Goal: Task Accomplishment & Management: Manage account settings

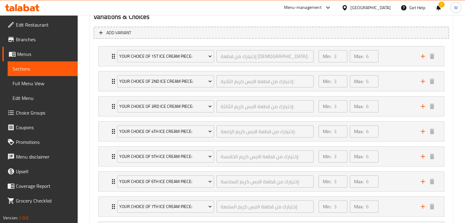
scroll to position [343, 0]
click at [113, 58] on div "Your Choice Of 1st Ice Cream Piece: إختيارك من قطعة [DEMOGRAPHIC_DATA]: ​" at bounding box center [215, 56] width 204 height 20
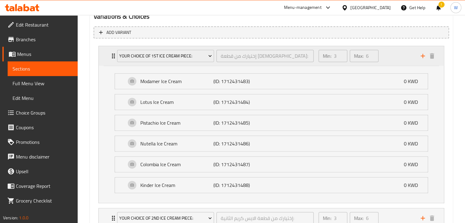
click at [113, 57] on div "Your Choice Of 1st Ice Cream Piece: إختيارك من قطعة [DEMOGRAPHIC_DATA]: ​" at bounding box center [215, 56] width 204 height 20
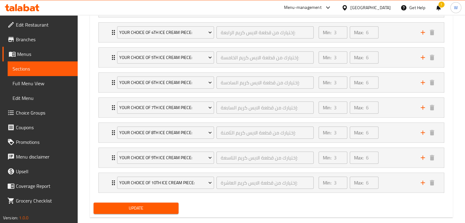
scroll to position [452, 0]
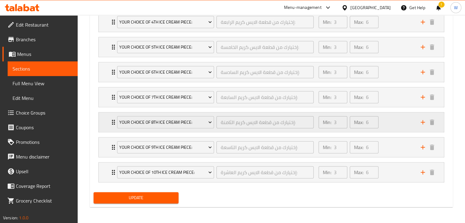
click at [105, 122] on div "Your Choice Of 8th Ice Cream Piece: إختيارك من قطعة [DEMOGRAPHIC_DATA]: ​ Min: …" at bounding box center [271, 122] width 345 height 20
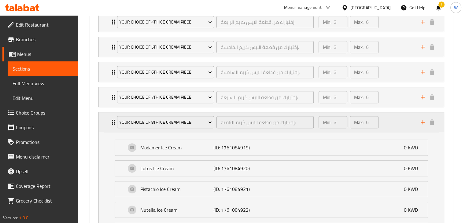
click at [110, 122] on icon "Expand" at bounding box center [113, 122] width 7 height 7
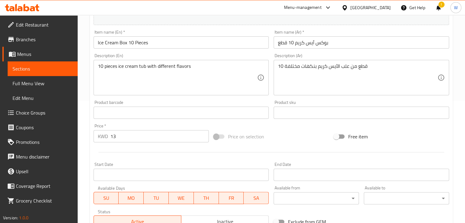
scroll to position [0, 0]
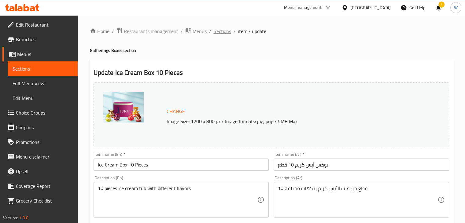
click at [223, 32] on span "Sections" at bounding box center [222, 30] width 17 height 7
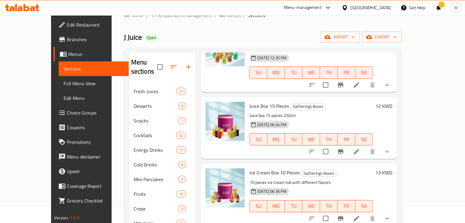
scroll to position [187, 0]
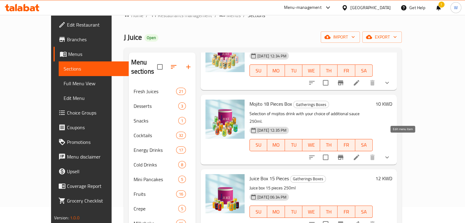
click at [360, 154] on icon at bounding box center [356, 157] width 7 height 7
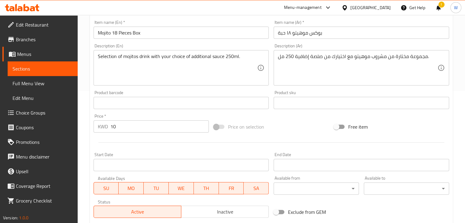
scroll to position [227, 0]
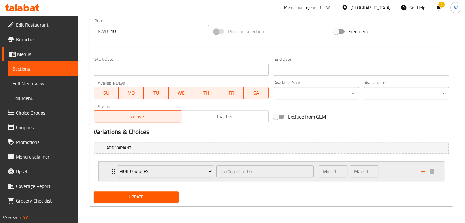
click at [111, 169] on icon "Expand" at bounding box center [113, 171] width 7 height 7
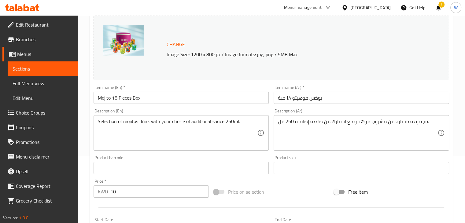
scroll to position [0, 0]
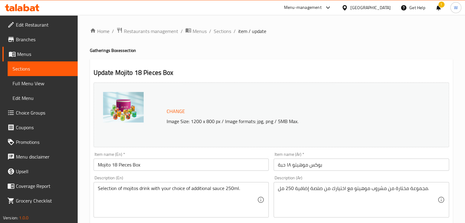
click at [46, 115] on span "Choice Groups" at bounding box center [44, 112] width 57 height 7
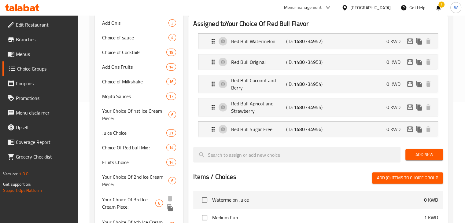
scroll to position [120, 0]
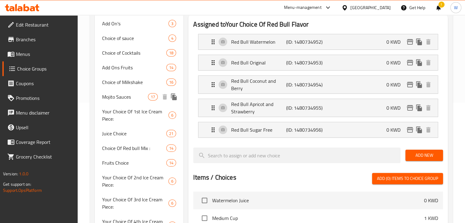
click at [134, 98] on span "Mojito Sauces" at bounding box center [125, 96] width 46 height 7
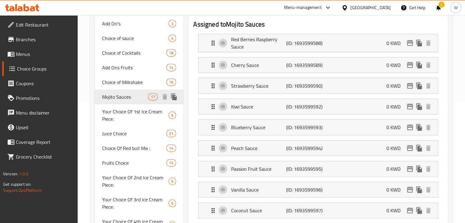
type input "Mojito Sauces"
type input "صلصات موهيتو"
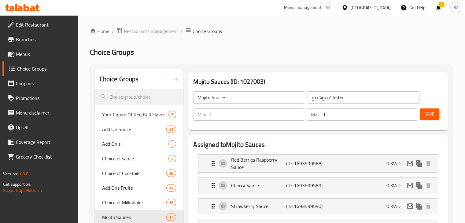
click at [250, 119] on input "1" at bounding box center [255, 114] width 95 height 12
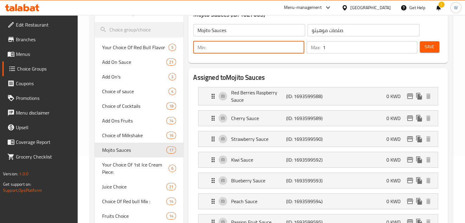
scroll to position [50, 0]
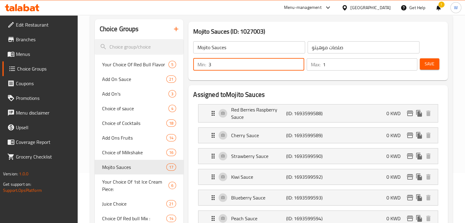
type input "3"
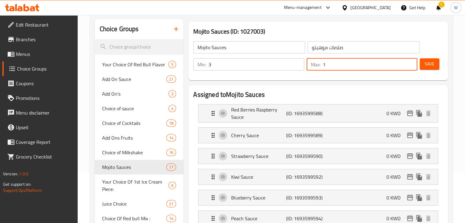
click at [333, 61] on input "1" at bounding box center [370, 64] width 94 height 12
type input "6"
click at [431, 62] on span "Save" at bounding box center [429, 64] width 10 height 8
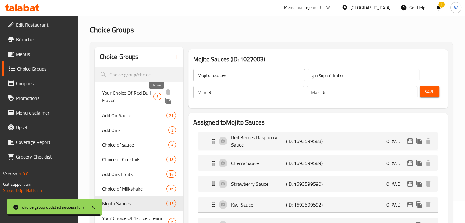
scroll to position [0, 0]
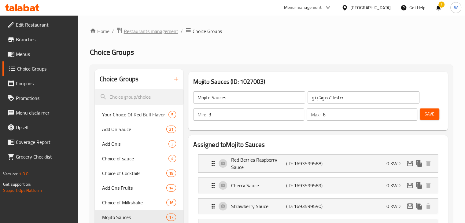
click at [145, 30] on span "Restaurants management" at bounding box center [151, 30] width 54 height 7
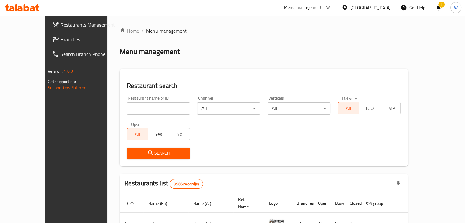
click at [152, 109] on input "search" at bounding box center [158, 108] width 63 height 12
type input "wahat"
click button "Search" at bounding box center [158, 153] width 63 height 11
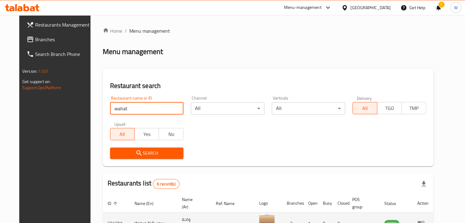
scroll to position [152, 0]
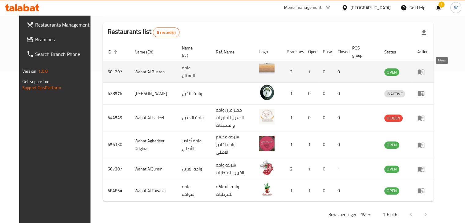
click at [423, 72] on icon "enhanced table" at bounding box center [422, 72] width 2 height 2
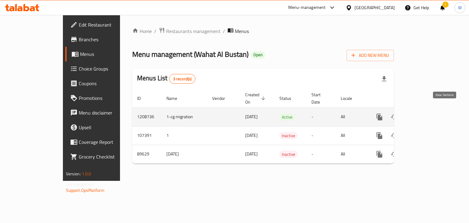
click at [427, 113] on icon "enhanced table" at bounding box center [423, 116] width 7 height 7
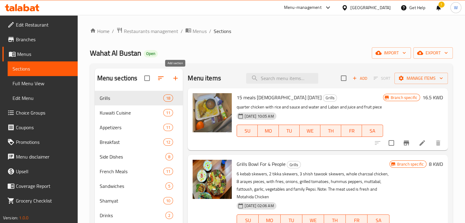
click at [175, 79] on icon "button" at bounding box center [175, 78] width 7 height 7
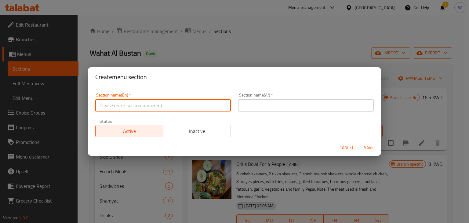
click at [165, 108] on input "text" at bounding box center [163, 105] width 136 height 12
click at [165, 108] on input "2 KD Offers" at bounding box center [163, 105] width 136 height 12
type input "2 KD Offers"
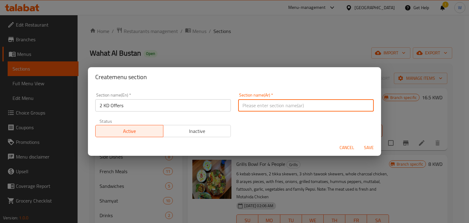
click at [256, 105] on input "text" at bounding box center [306, 105] width 136 height 12
paste input "عروض 2 دينار"
type input "عروض 2 دينار"
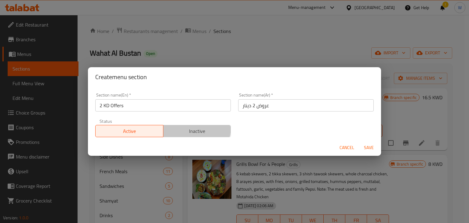
click at [168, 127] on span "Inactive" at bounding box center [197, 131] width 63 height 9
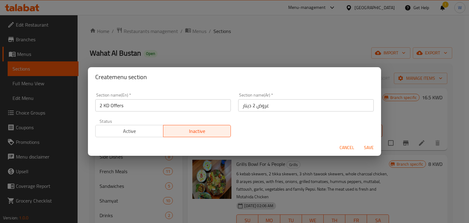
click at [369, 145] on span "Save" at bounding box center [369, 148] width 15 height 8
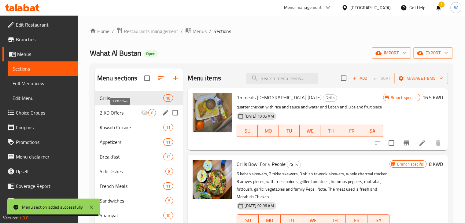
click at [130, 115] on span "2 KD Offers" at bounding box center [121, 112] width 42 height 7
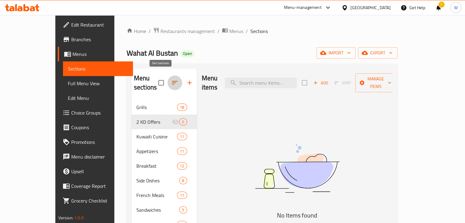
click at [171, 79] on icon "button" at bounding box center [174, 82] width 7 height 7
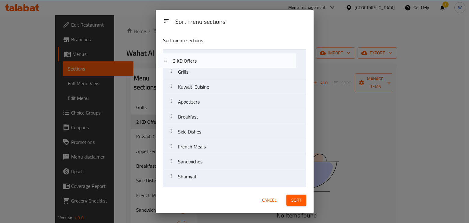
drag, startPoint x: 192, startPoint y: 71, endPoint x: 186, endPoint y: 55, distance: 16.8
click at [186, 55] on nav "Grills 2 KD Offers Kuwaiti Cuisine Appetizers Breakfast Side Dishes French Meal…" at bounding box center [234, 124] width 143 height 150
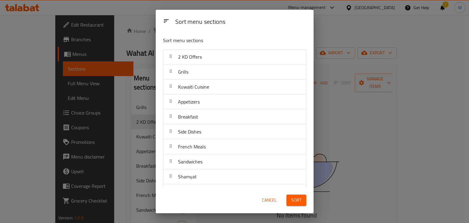
click at [298, 199] on span "Sort" at bounding box center [296, 200] width 10 height 8
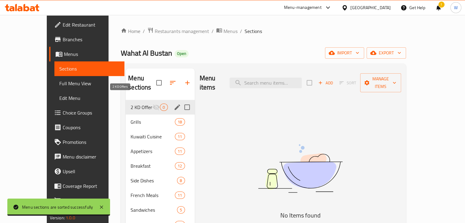
click at [130, 104] on span "2 KD Offers" at bounding box center [141, 107] width 22 height 7
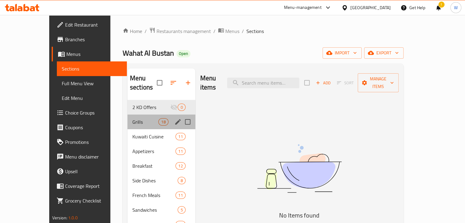
click at [128, 117] on div "Grills 18" at bounding box center [161, 122] width 68 height 15
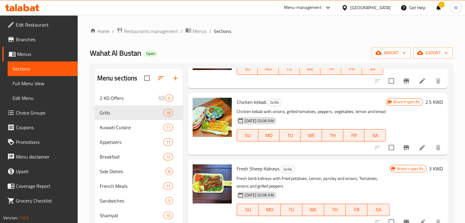
scroll to position [1152, 0]
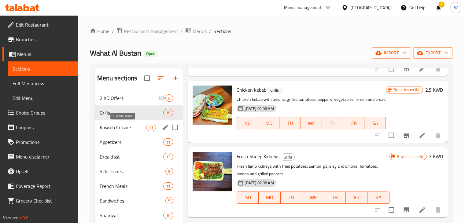
click at [120, 127] on span "Kuwaiti Cuisine" at bounding box center [123, 127] width 47 height 7
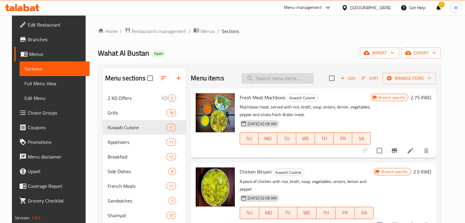
click at [259, 78] on input "search" at bounding box center [277, 78] width 72 height 11
paste input "كباب"
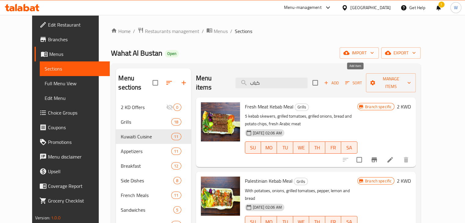
type input "كباب"
click at [339, 79] on span "Add" at bounding box center [331, 82] width 16 height 7
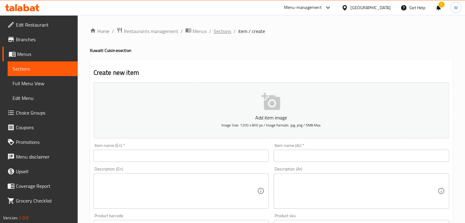
click at [224, 29] on span "Sections" at bounding box center [222, 30] width 17 height 7
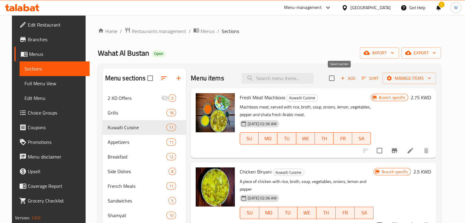
click at [338, 79] on input "checkbox" at bounding box center [331, 78] width 13 height 13
checkbox input "true"
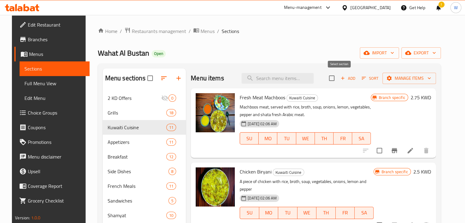
checkbox input "true"
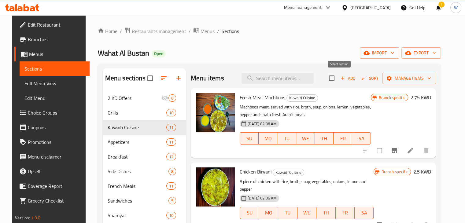
checkbox input "true"
click at [338, 77] on input "checkbox" at bounding box center [331, 78] width 13 height 13
checkbox input "false"
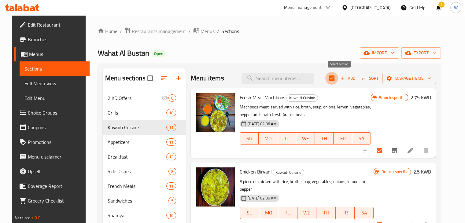
checkbox input "false"
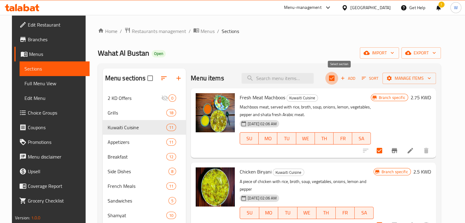
checkbox input "false"
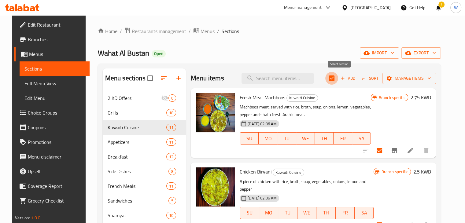
checkbox input "false"
click at [423, 77] on span "Manage items" at bounding box center [409, 79] width 44 height 8
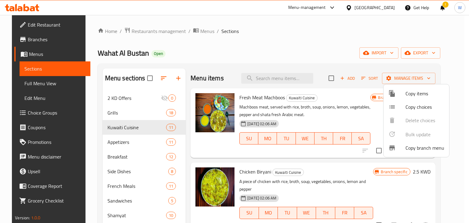
click at [422, 97] on span "Copy items" at bounding box center [425, 93] width 39 height 7
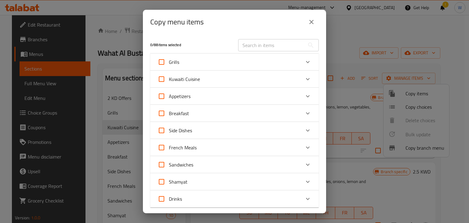
click at [304, 77] on icon "Expand" at bounding box center [307, 78] width 7 height 7
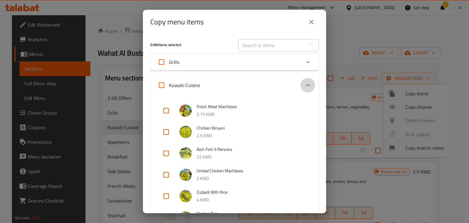
click at [304, 87] on icon "Expand" at bounding box center [307, 85] width 7 height 7
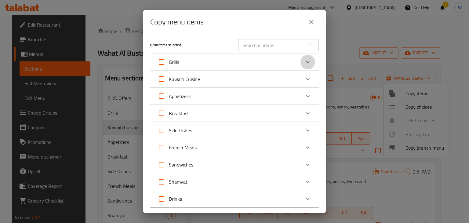
click at [305, 63] on icon "Expand" at bounding box center [307, 61] width 7 height 7
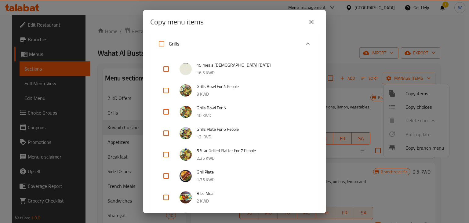
scroll to position [92, 0]
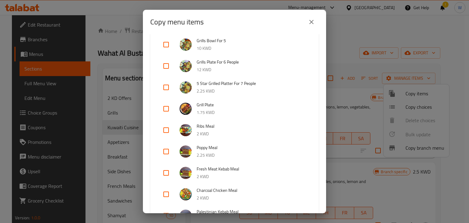
click at [165, 131] on input "checkbox" at bounding box center [166, 130] width 15 height 15
checkbox input "true"
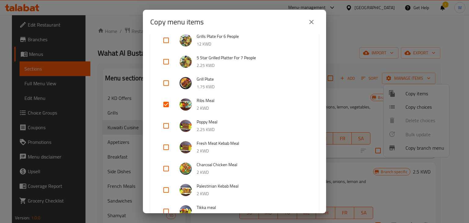
scroll to position [153, 0]
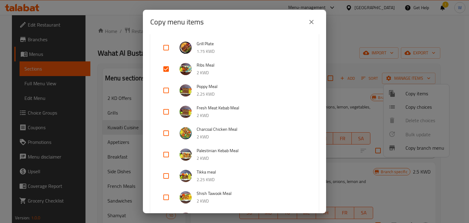
click at [164, 111] on input "checkbox" at bounding box center [166, 111] width 15 height 15
checkbox input "true"
click at [169, 135] on input "checkbox" at bounding box center [166, 133] width 15 height 15
checkbox input "true"
click at [166, 155] on input "checkbox" at bounding box center [166, 154] width 15 height 15
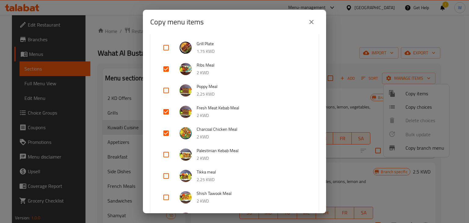
checkbox input "true"
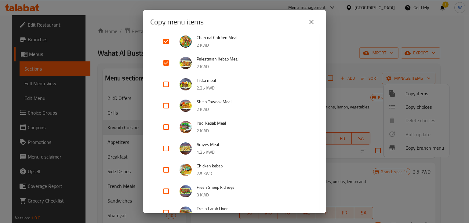
click at [164, 107] on input "checkbox" at bounding box center [166, 105] width 15 height 15
checkbox input "true"
click at [166, 125] on input "checkbox" at bounding box center [166, 127] width 15 height 15
checkbox input "true"
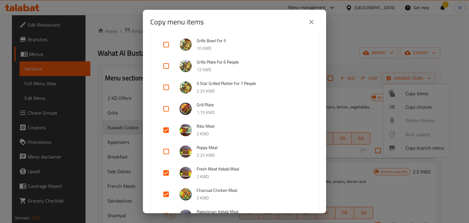
scroll to position [0, 0]
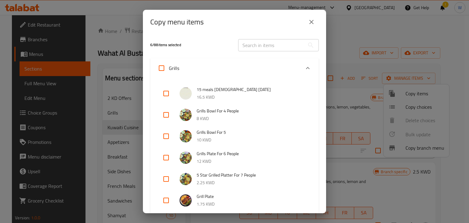
click at [306, 68] on icon "Expand" at bounding box center [308, 68] width 4 height 2
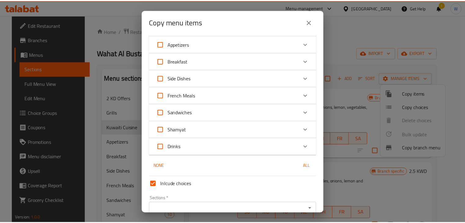
scroll to position [82, 0]
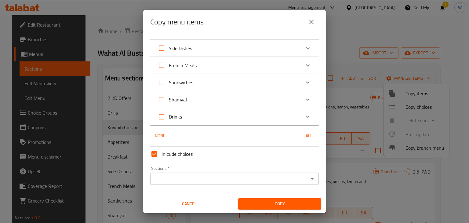
click at [311, 182] on div at bounding box center [312, 178] width 8 height 9
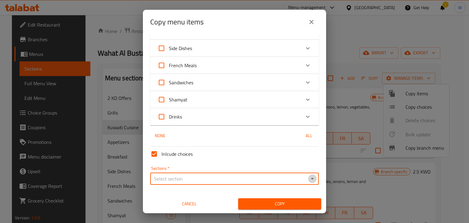
click at [309, 180] on icon "Open" at bounding box center [312, 178] width 7 height 7
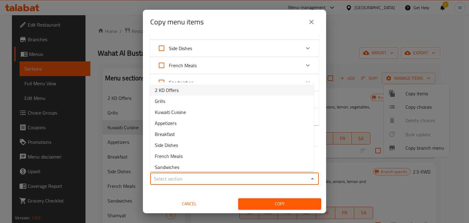
click at [168, 91] on span "2 KD Offers" at bounding box center [167, 89] width 24 height 7
type input "2 KD Offers"
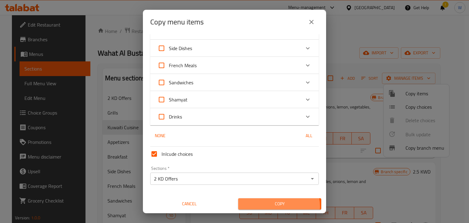
click at [275, 206] on span "Copy" at bounding box center [279, 204] width 73 height 8
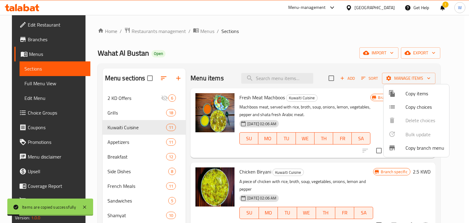
click at [136, 97] on div at bounding box center [234, 111] width 469 height 223
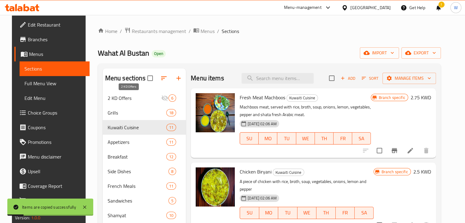
click at [134, 100] on span "2 KD Offers" at bounding box center [134, 97] width 53 height 7
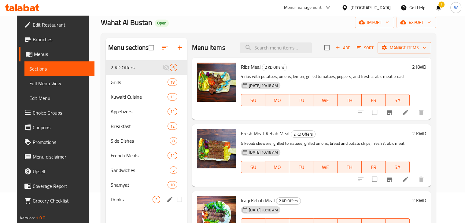
scroll to position [86, 0]
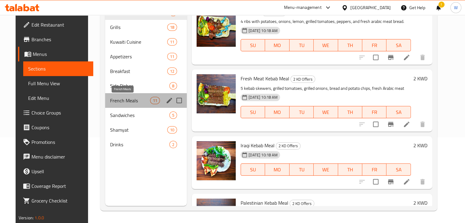
click at [130, 101] on span "French Meals" at bounding box center [130, 100] width 40 height 7
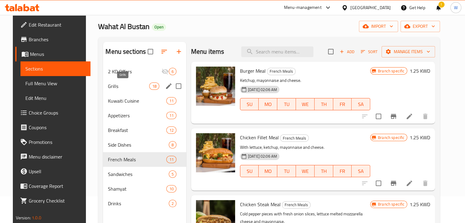
scroll to position [24, 0]
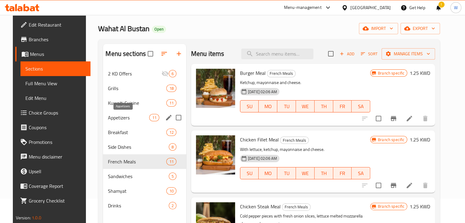
click at [126, 116] on span "Appetizers" at bounding box center [128, 117] width 41 height 7
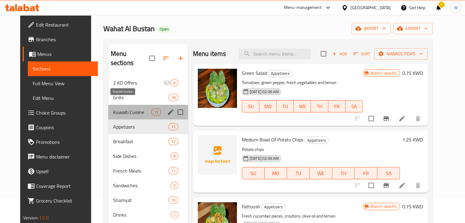
click at [128, 108] on span "Kuwaiti Cuisine" at bounding box center [132, 111] width 38 height 7
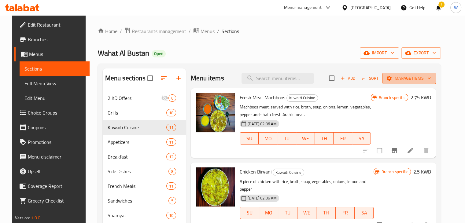
click at [411, 79] on span "Manage items" at bounding box center [409, 79] width 44 height 8
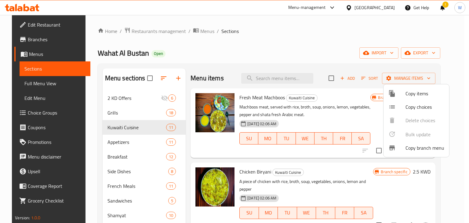
click at [424, 95] on span "Copy items" at bounding box center [425, 93] width 39 height 7
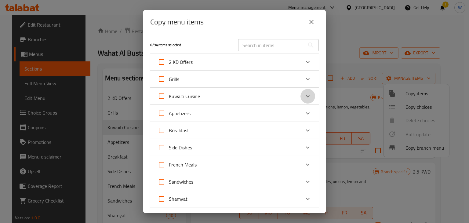
click at [304, 95] on icon "Expand" at bounding box center [307, 96] width 7 height 7
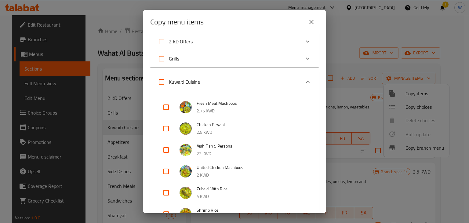
scroll to position [31, 0]
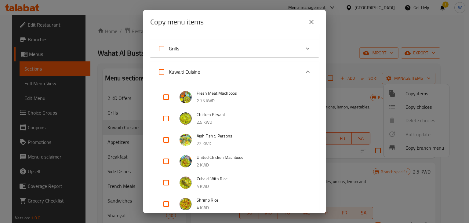
click at [171, 161] on input "checkbox" at bounding box center [166, 161] width 15 height 15
checkbox input "true"
click at [304, 69] on icon "Expand" at bounding box center [307, 71] width 7 height 7
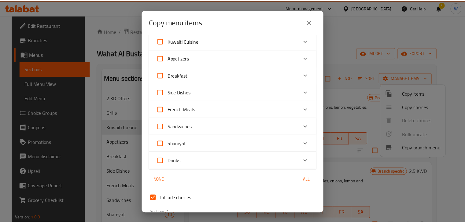
scroll to position [99, 0]
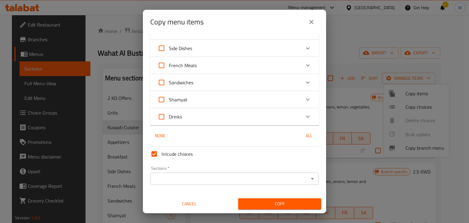
click at [209, 179] on input "Sections   *" at bounding box center [229, 178] width 155 height 9
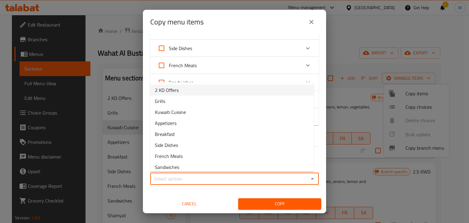
click at [200, 91] on li "2 KD Offers" at bounding box center [232, 90] width 164 height 11
type input "2 KD Offers"
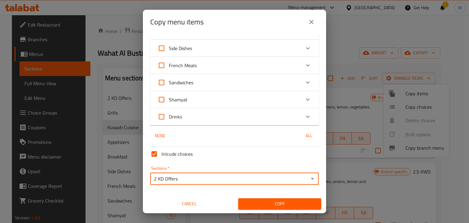
click at [265, 203] on span "Copy" at bounding box center [279, 204] width 73 height 8
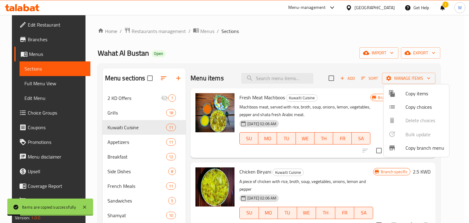
click at [130, 97] on div at bounding box center [234, 111] width 469 height 223
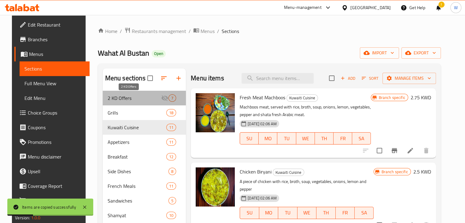
click at [133, 98] on span "2 KD Offers" at bounding box center [134, 97] width 53 height 7
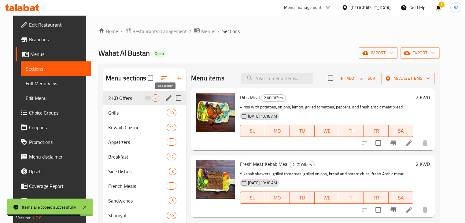
click at [167, 99] on icon "edit" at bounding box center [168, 97] width 7 height 7
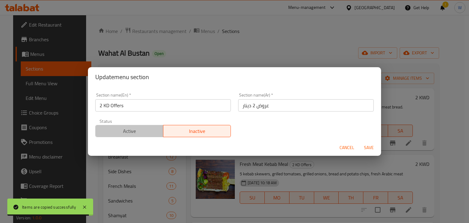
click at [135, 135] on span "Active" at bounding box center [129, 131] width 63 height 9
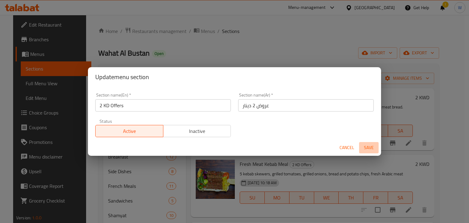
click at [368, 146] on span "Save" at bounding box center [369, 148] width 15 height 8
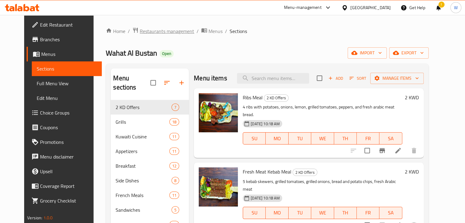
click at [159, 35] on span "Restaurants management" at bounding box center [167, 30] width 54 height 7
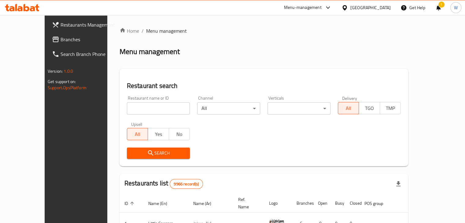
click at [150, 111] on input "search" at bounding box center [158, 108] width 63 height 12
click button "Search" at bounding box center [158, 153] width 63 height 11
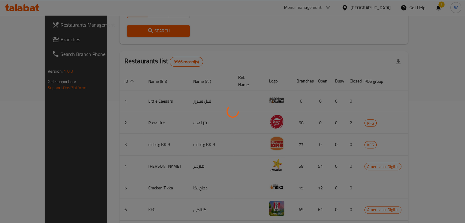
scroll to position [37, 0]
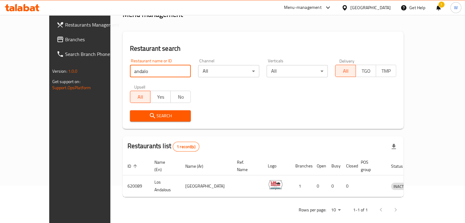
click at [149, 70] on input "andalo" at bounding box center [160, 71] width 61 height 12
type input "anda"
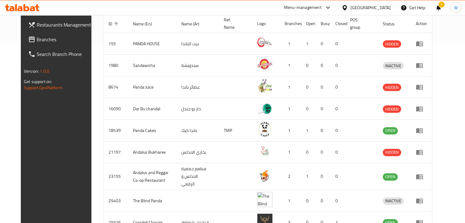
scroll to position [186, 0]
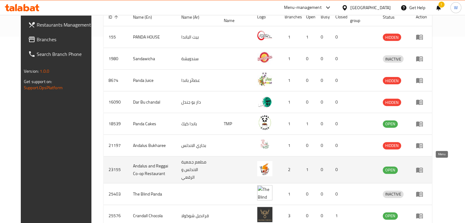
click at [422, 167] on icon "enhanced table" at bounding box center [419, 169] width 7 height 5
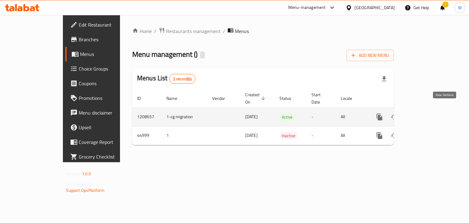
click at [427, 113] on icon "enhanced table" at bounding box center [423, 116] width 7 height 7
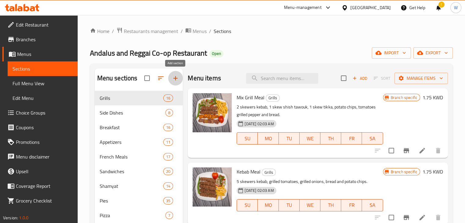
click at [175, 80] on icon "button" at bounding box center [175, 78] width 7 height 7
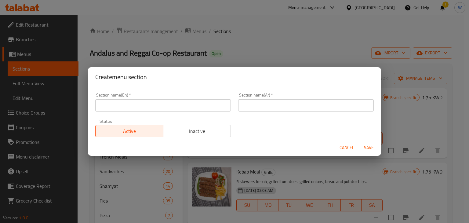
click at [152, 106] on input "text" at bounding box center [163, 105] width 136 height 12
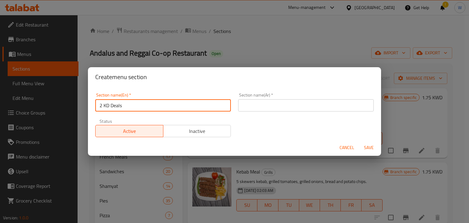
click at [152, 106] on input "2 KD Deals" at bounding box center [163, 105] width 136 height 12
type input "2 KD Deals"
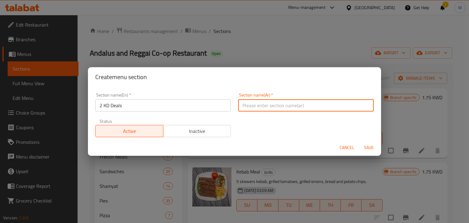
click at [242, 99] on input "text" at bounding box center [306, 105] width 136 height 12
paste input "عروض 2 دينار"
type input "عروض 2 دينار"
click at [366, 148] on span "Save" at bounding box center [369, 148] width 15 height 8
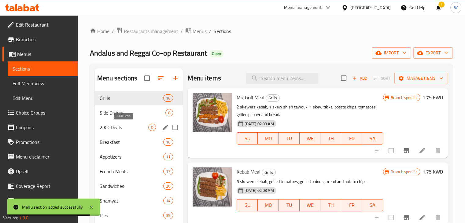
click at [129, 126] on span "2 KD Deals" at bounding box center [124, 127] width 49 height 7
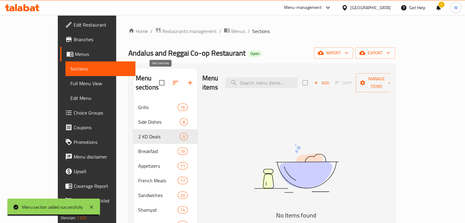
click at [172, 79] on icon "button" at bounding box center [175, 82] width 7 height 7
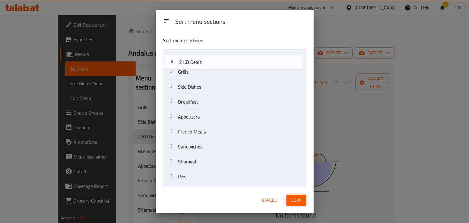
drag, startPoint x: 209, startPoint y: 87, endPoint x: 213, endPoint y: 54, distance: 33.2
click at [213, 54] on nav "Grills Side Dishes 2 KD Deals Breakfast Appetizers French Meals Sandwiches Sham…" at bounding box center [234, 131] width 143 height 165
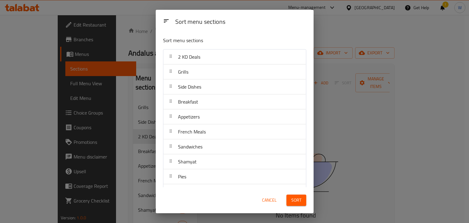
click at [299, 204] on button "Sort" at bounding box center [297, 200] width 20 height 11
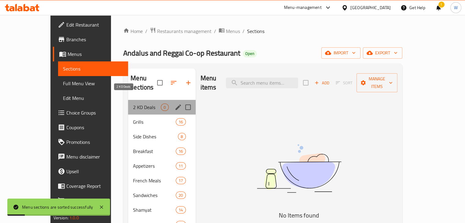
click at [133, 104] on span "2 KD Deals" at bounding box center [147, 107] width 28 height 7
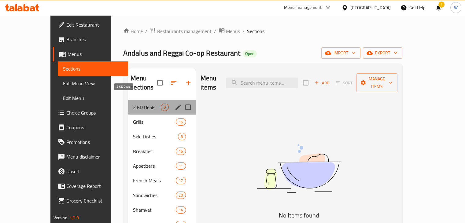
click at [133, 104] on span "2 KD Deals" at bounding box center [147, 107] width 28 height 7
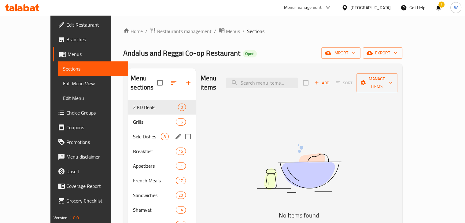
click at [133, 119] on div "Grills 16" at bounding box center [161, 122] width 67 height 15
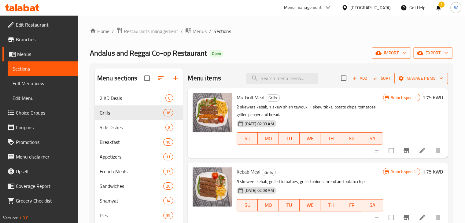
click at [422, 82] on span "Manage items" at bounding box center [421, 79] width 44 height 8
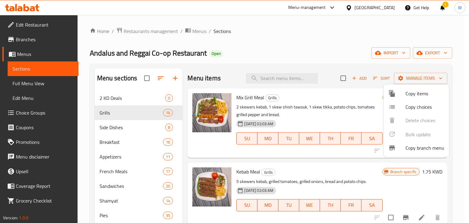
click at [419, 93] on span "Copy items" at bounding box center [425, 93] width 39 height 7
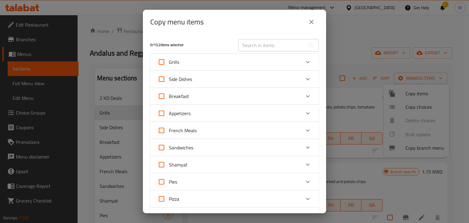
click at [304, 61] on icon "Expand" at bounding box center [307, 61] width 7 height 7
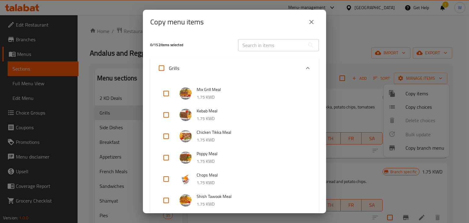
click at [306, 65] on icon "Expand" at bounding box center [307, 67] width 7 height 7
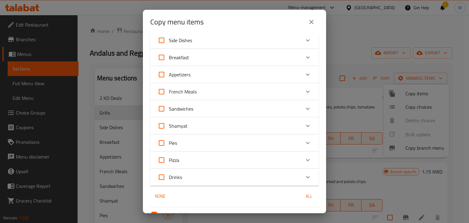
scroll to position [92, 0]
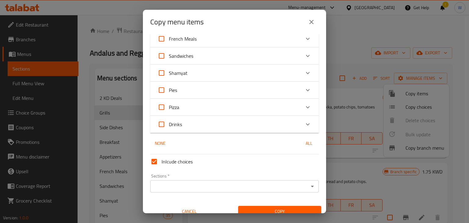
click at [304, 93] on icon "Expand" at bounding box center [307, 89] width 7 height 7
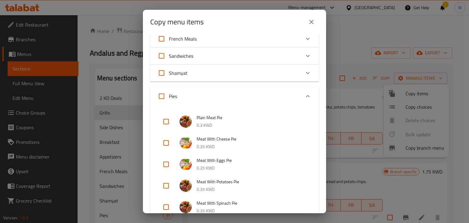
click at [304, 90] on div "Expand" at bounding box center [308, 96] width 15 height 15
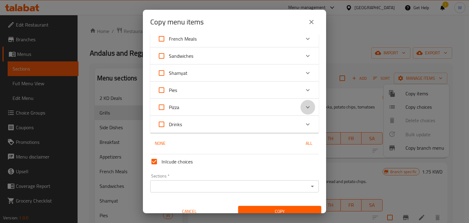
click at [304, 108] on icon "Expand" at bounding box center [307, 107] width 7 height 7
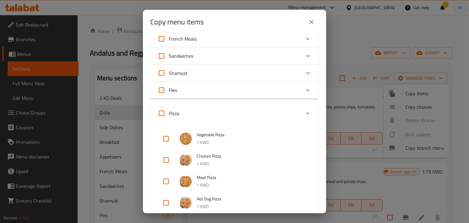
click at [302, 108] on div "Expand" at bounding box center [308, 113] width 15 height 15
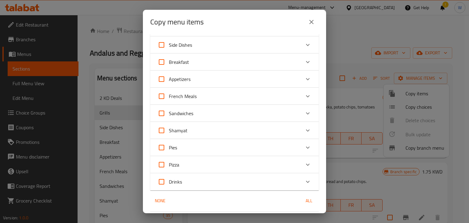
scroll to position [31, 0]
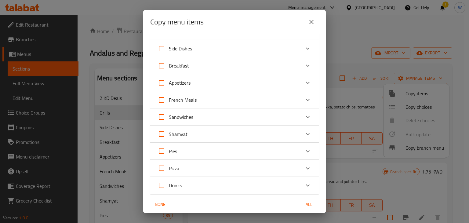
click at [304, 98] on icon "Expand" at bounding box center [307, 99] width 7 height 7
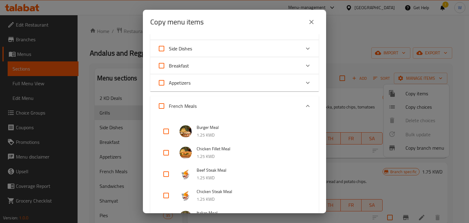
click at [302, 98] on div "French Meals" at bounding box center [234, 106] width 169 height 20
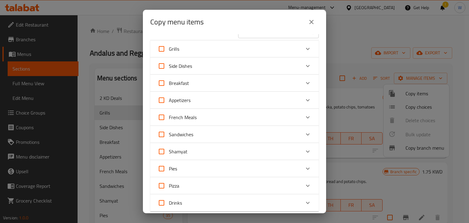
scroll to position [0, 0]
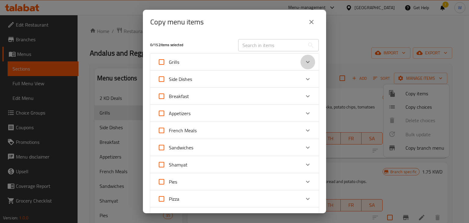
click at [305, 59] on icon "Expand" at bounding box center [307, 61] width 7 height 7
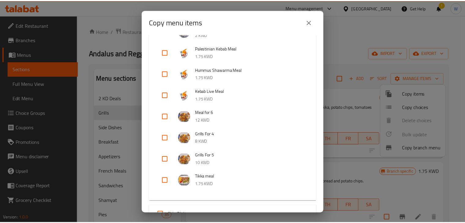
scroll to position [275, 0]
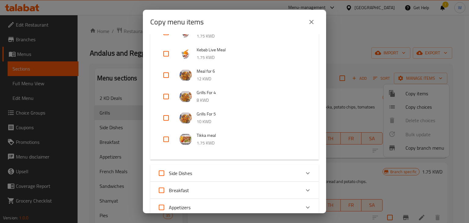
click at [310, 20] on icon "close" at bounding box center [311, 21] width 7 height 7
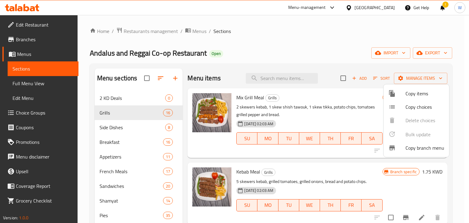
click at [318, 118] on div at bounding box center [234, 111] width 469 height 223
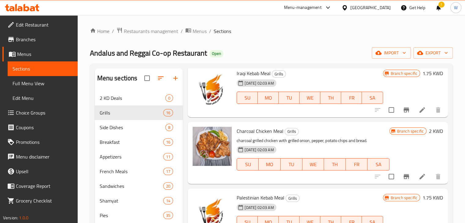
scroll to position [519, 0]
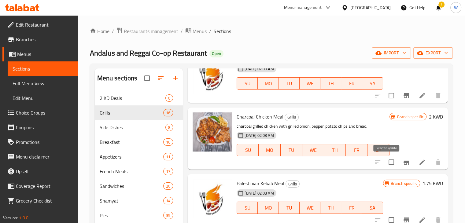
click at [389, 165] on input "checkbox" at bounding box center [391, 162] width 13 height 13
click at [387, 164] on input "checkbox" at bounding box center [391, 162] width 13 height 13
checkbox input "false"
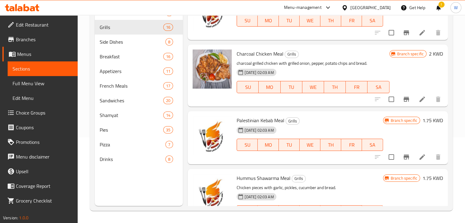
scroll to position [428, 0]
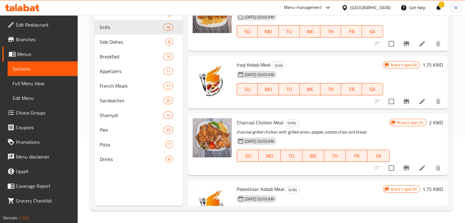
click at [244, 120] on span "Charcoal Chicken Meal" at bounding box center [259, 122] width 47 height 9
copy h6 "Charcoal Chicken Meal"
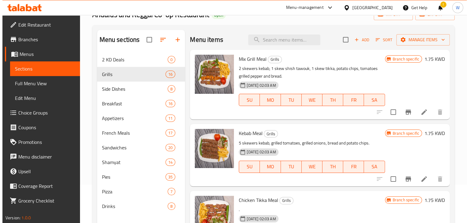
scroll to position [0, 0]
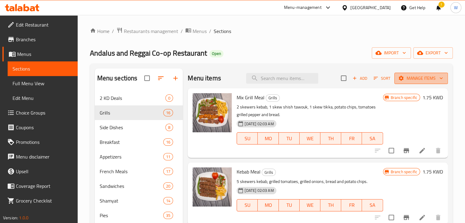
click at [401, 75] on span "Manage items" at bounding box center [421, 79] width 44 height 8
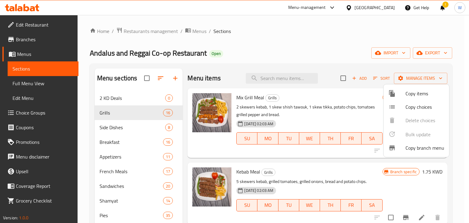
click at [416, 93] on span "Copy items" at bounding box center [425, 93] width 39 height 7
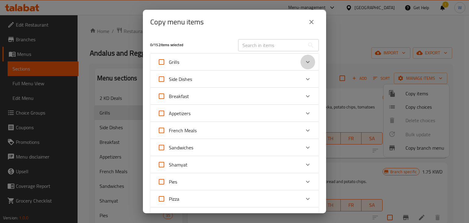
drag, startPoint x: 302, startPoint y: 60, endPoint x: 302, endPoint y: 72, distance: 12.9
click at [304, 60] on icon "Expand" at bounding box center [307, 61] width 7 height 7
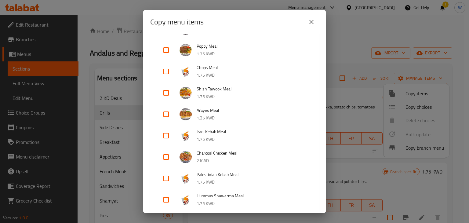
scroll to position [122, 0]
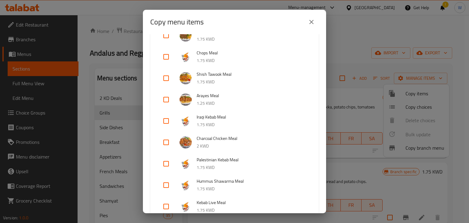
click at [163, 144] on input "checkbox" at bounding box center [166, 142] width 15 height 15
checkbox input "true"
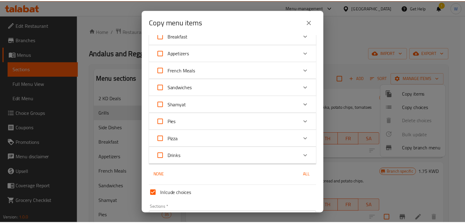
scroll to position [458, 0]
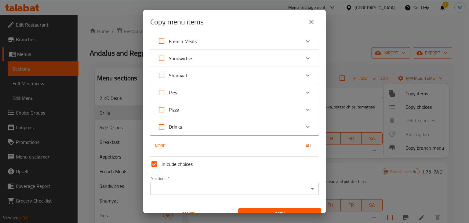
click at [195, 188] on input "Sections   *" at bounding box center [229, 189] width 155 height 9
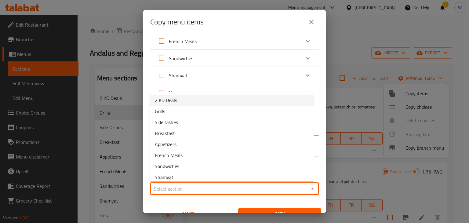
click at [202, 99] on li "2 KD Deals" at bounding box center [232, 100] width 164 height 11
type input "2 KD Deals"
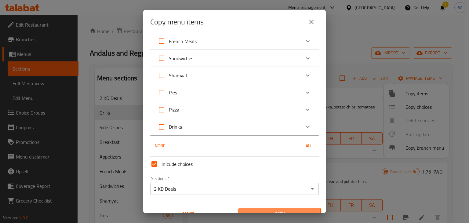
click at [268, 210] on span "Copy" at bounding box center [279, 214] width 73 height 8
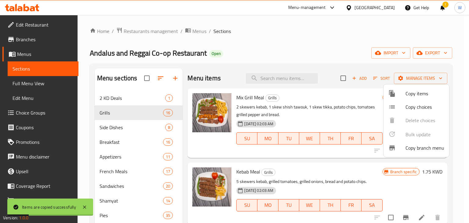
click at [137, 98] on div at bounding box center [234, 111] width 469 height 223
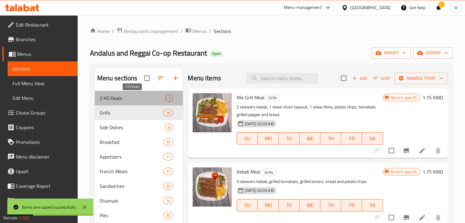
click at [137, 98] on span "2 KD Deals" at bounding box center [133, 97] width 66 height 7
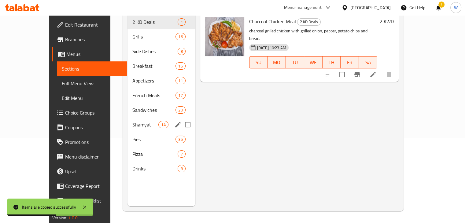
scroll to position [86, 0]
click at [132, 33] on span "Grills" at bounding box center [145, 36] width 26 height 7
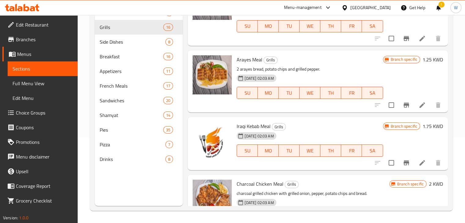
scroll to position [275, 0]
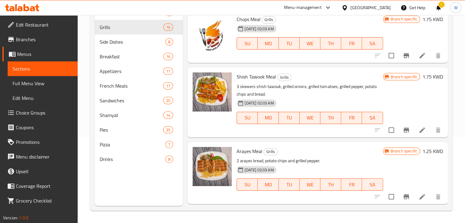
click at [403, 130] on icon "Branch-specific-item" at bounding box center [405, 130] width 5 height 5
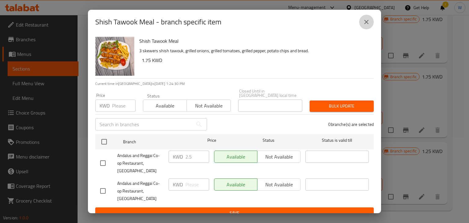
click at [364, 26] on icon "close" at bounding box center [366, 21] width 7 height 7
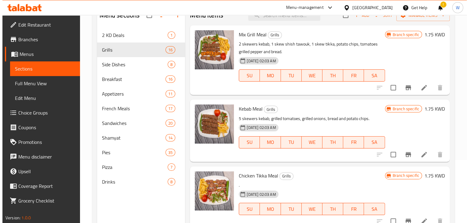
scroll to position [24, 0]
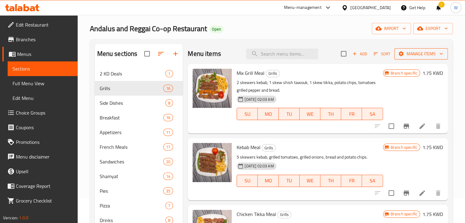
click at [403, 51] on span "Manage items" at bounding box center [421, 54] width 44 height 8
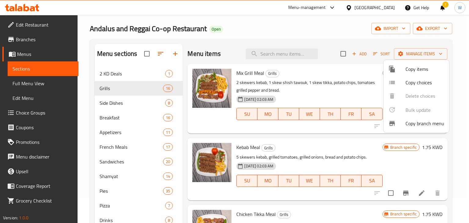
click at [419, 67] on span "Copy items" at bounding box center [425, 68] width 39 height 7
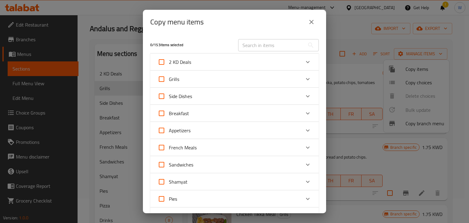
click at [309, 79] on div "Expand" at bounding box center [308, 79] width 15 height 15
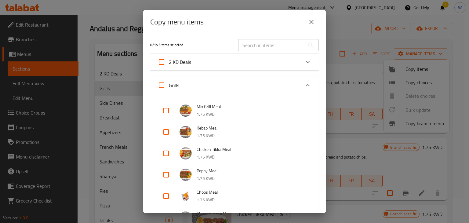
click at [163, 132] on input "checkbox" at bounding box center [166, 132] width 15 height 15
checkbox input "true"
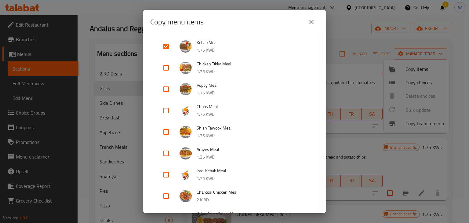
scroll to position [92, 0]
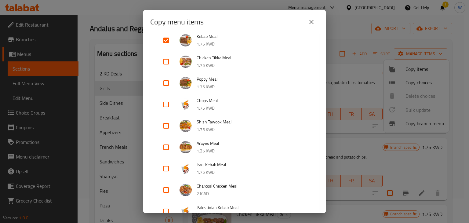
click at [166, 125] on input "checkbox" at bounding box center [166, 126] width 15 height 15
checkbox input "true"
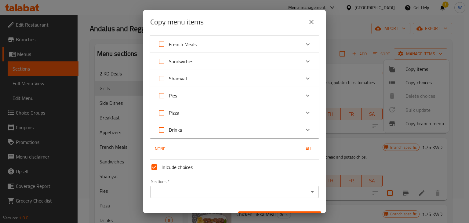
scroll to position [485, 0]
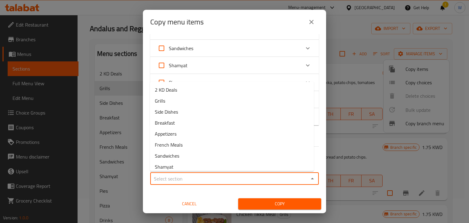
click at [193, 179] on input "Sections   *" at bounding box center [229, 178] width 155 height 9
drag, startPoint x: 186, startPoint y: 89, endPoint x: 188, endPoint y: 91, distance: 3.3
click at [186, 88] on li "2 KD Deals" at bounding box center [232, 89] width 164 height 11
type input "2 KD Deals"
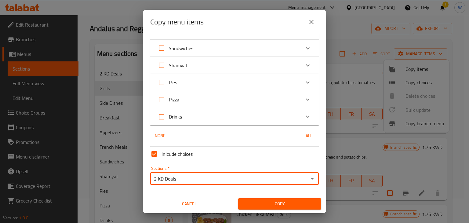
click at [274, 206] on span "Copy" at bounding box center [279, 204] width 73 height 8
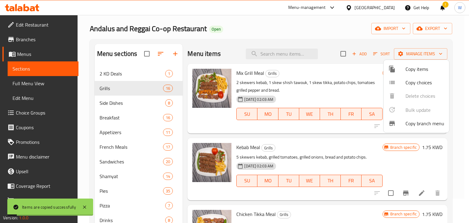
click at [137, 71] on div at bounding box center [234, 111] width 469 height 223
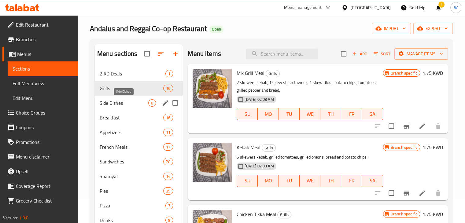
click at [138, 103] on span "Side Dishes" at bounding box center [124, 102] width 49 height 7
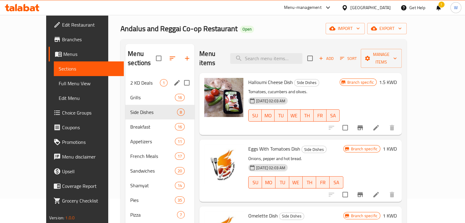
click at [139, 79] on span "2 KD Deals" at bounding box center [145, 82] width 30 height 7
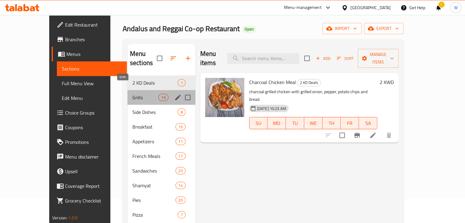
click at [141, 94] on span "Grills" at bounding box center [145, 97] width 26 height 7
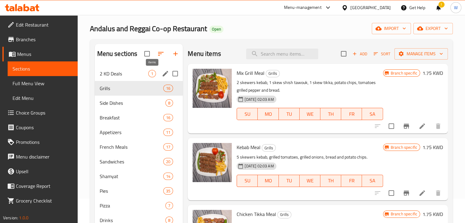
click at [149, 72] on span "1" at bounding box center [151, 74] width 7 height 6
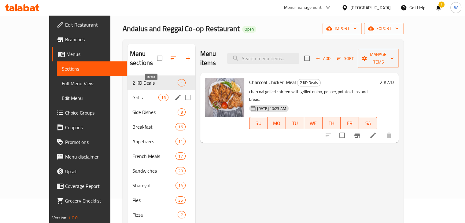
click at [159, 95] on span "16" at bounding box center [163, 98] width 9 height 6
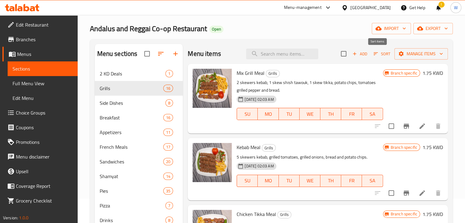
click at [373, 54] on icon "button" at bounding box center [375, 53] width 5 height 5
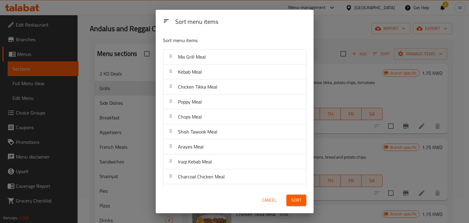
click at [270, 198] on span "Cancel" at bounding box center [269, 200] width 15 height 8
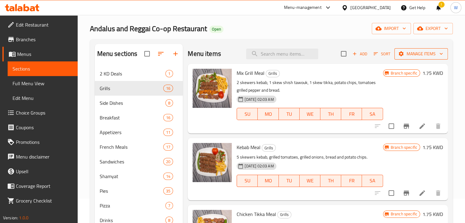
click at [419, 54] on span "Manage items" at bounding box center [421, 54] width 44 height 8
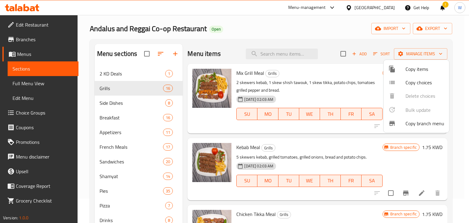
click at [412, 68] on span "Copy items" at bounding box center [425, 68] width 39 height 7
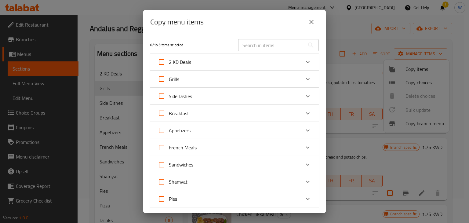
click at [282, 83] on div "Grills" at bounding box center [229, 79] width 143 height 15
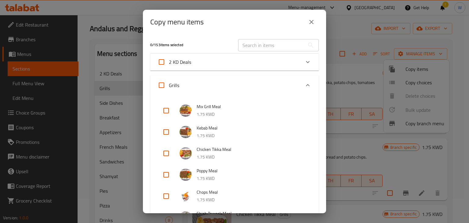
click at [163, 130] on input "checkbox" at bounding box center [166, 132] width 15 height 15
checkbox input "true"
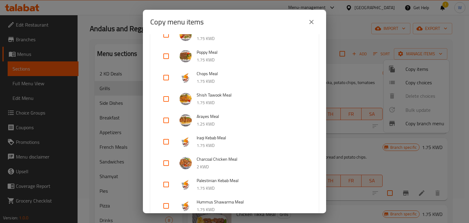
scroll to position [122, 0]
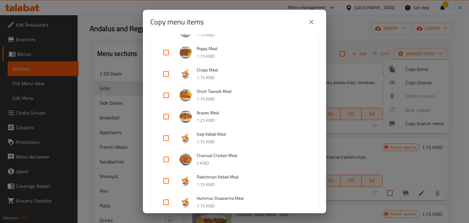
click at [166, 95] on input "checkbox" at bounding box center [166, 95] width 15 height 15
checkbox input "true"
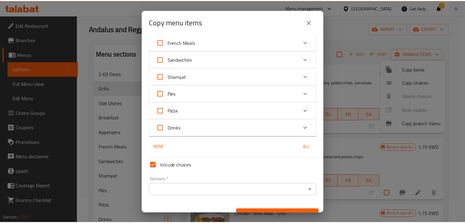
scroll to position [485, 0]
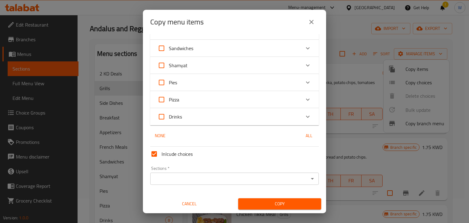
click at [208, 174] on input "Sections   *" at bounding box center [229, 178] width 155 height 9
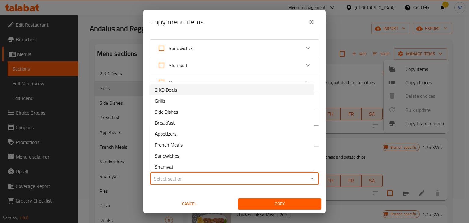
click at [204, 93] on li "2 KD Deals" at bounding box center [232, 89] width 164 height 11
type input "2 KD Deals"
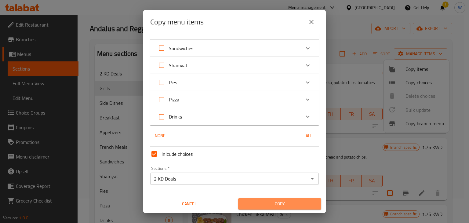
click at [283, 205] on span "Copy" at bounding box center [279, 204] width 73 height 8
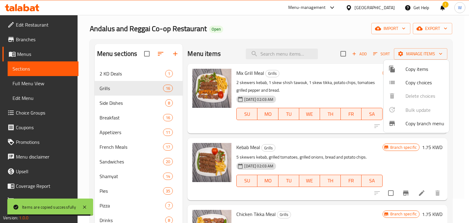
click at [208, 120] on div at bounding box center [234, 111] width 469 height 223
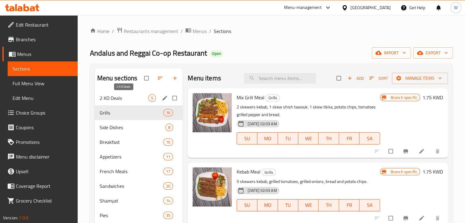
click at [121, 101] on span "2 KD Deals" at bounding box center [124, 97] width 49 height 7
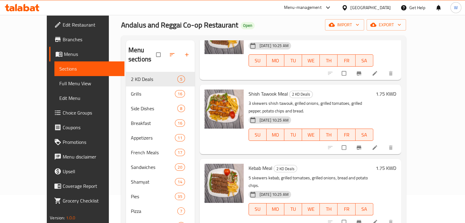
scroll to position [86, 0]
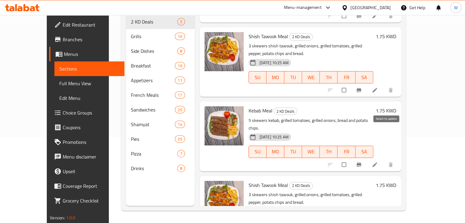
click at [351, 159] on input "checkbox" at bounding box center [344, 165] width 13 height 12
checkbox input "true"
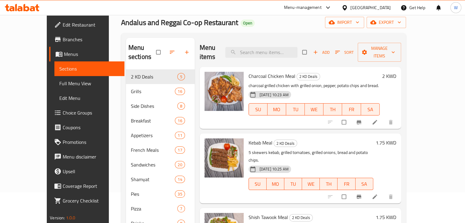
scroll to position [0, 0]
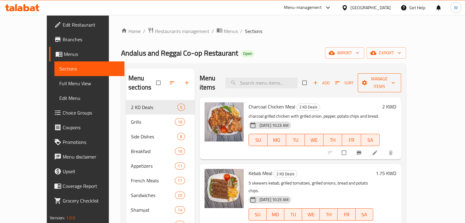
click at [396, 79] on span "Manage items" at bounding box center [379, 82] width 34 height 15
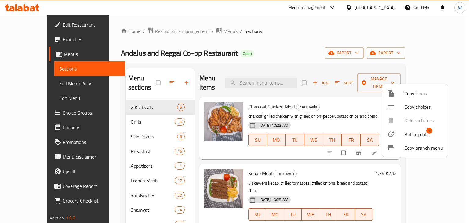
click at [461, 85] on div at bounding box center [234, 111] width 469 height 223
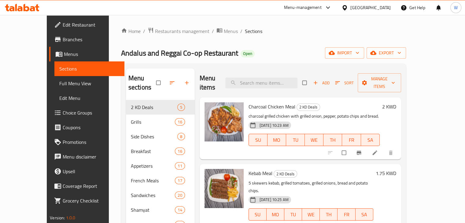
click at [321, 71] on div "Menu items Add Sort Manage items" at bounding box center [299, 82] width 201 height 29
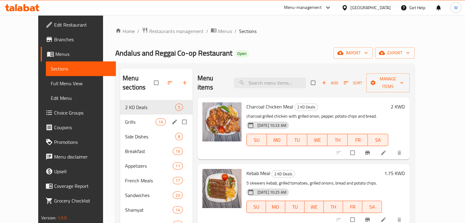
click at [125, 118] on span "Grills" at bounding box center [140, 121] width 31 height 7
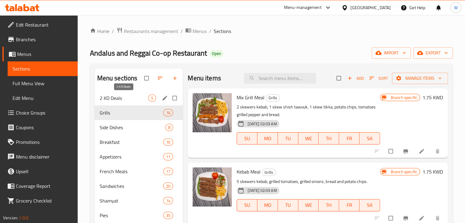
drag, startPoint x: 147, startPoint y: 99, endPoint x: 119, endPoint y: 98, distance: 27.5
click at [119, 98] on span "2 KD Deals" at bounding box center [124, 97] width 49 height 7
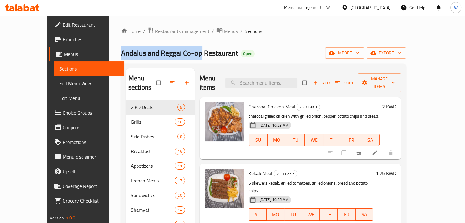
drag, startPoint x: 90, startPoint y: 53, endPoint x: 170, endPoint y: 53, distance: 79.7
click at [170, 53] on span "Andalus and Reggai Co-op Restaurant" at bounding box center [179, 53] width 117 height 14
copy span "Andalus and Reggai Co-op"
click at [331, 6] on icon at bounding box center [327, 7] width 7 height 7
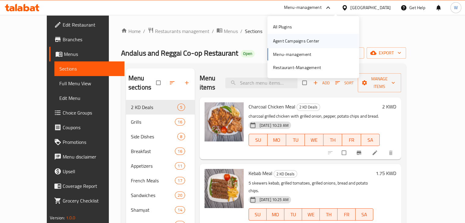
click at [306, 40] on div "Agent Campaigns Center" at bounding box center [296, 41] width 46 height 7
